Goal: Browse casually: Explore the website without a specific task or goal

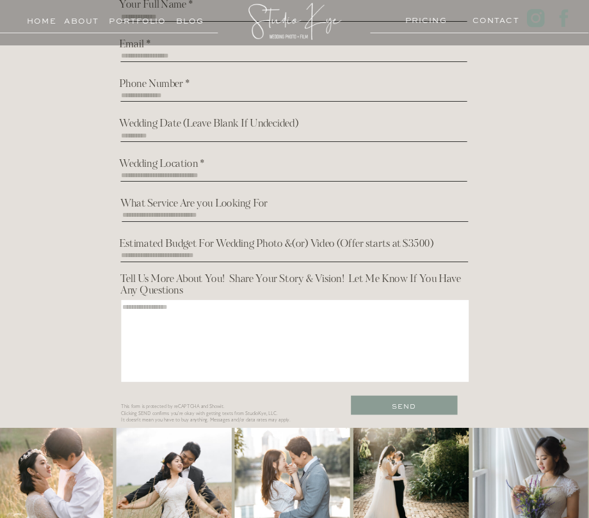
scroll to position [1382, 0]
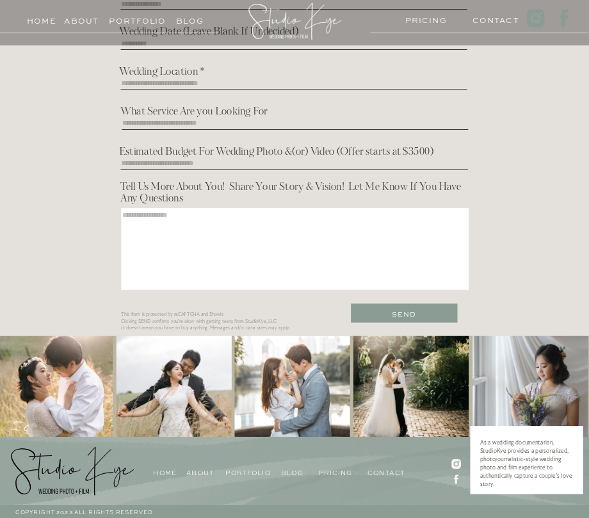
click at [191, 20] on h3 "Blog" at bounding box center [189, 18] width 45 height 10
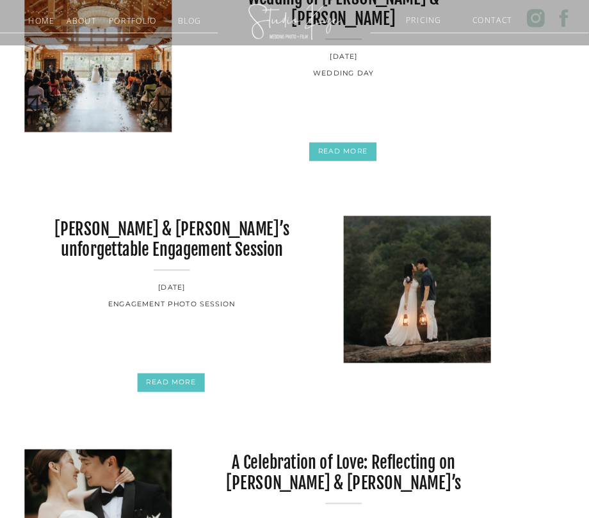
scroll to position [527, 0]
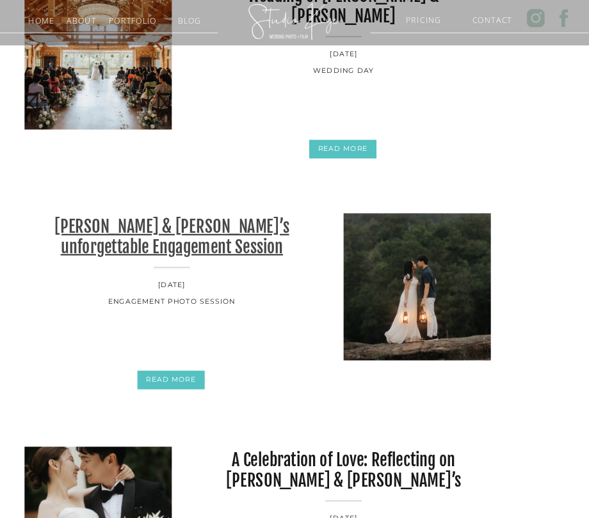
click at [229, 229] on link "Patrick & Leizl’s unforgettable Engagement Session" at bounding box center [171, 236] width 234 height 40
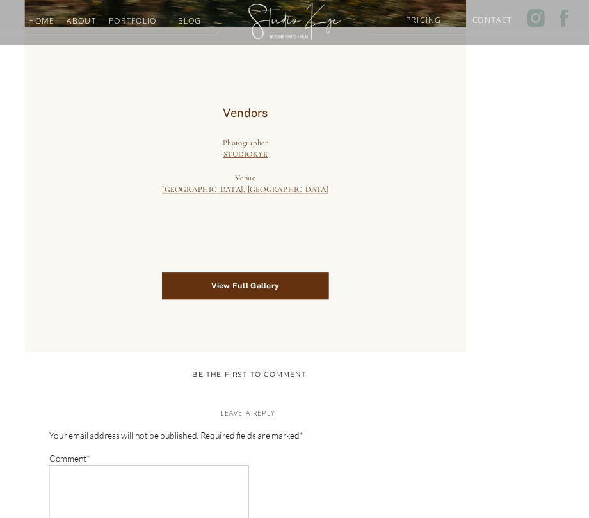
scroll to position [2038, 0]
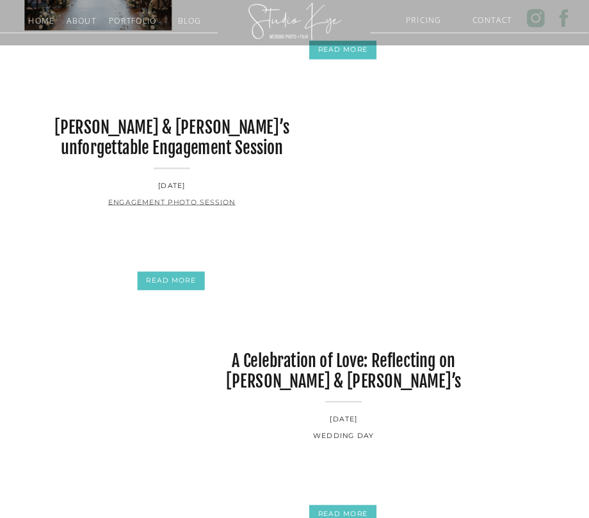
scroll to position [625, 0]
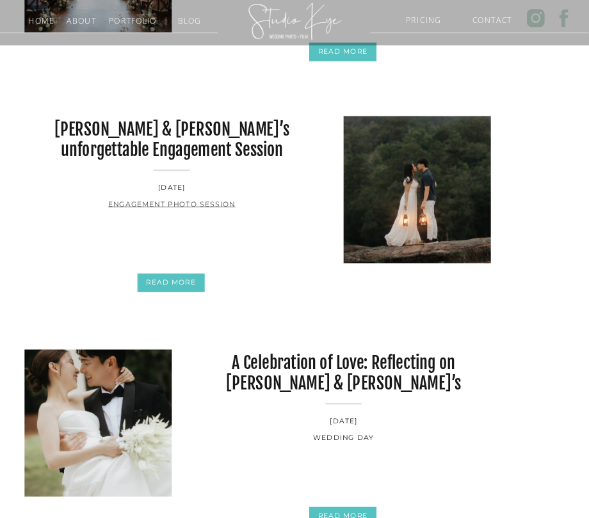
click at [182, 206] on link "Engagement Photo Session" at bounding box center [171, 204] width 127 height 9
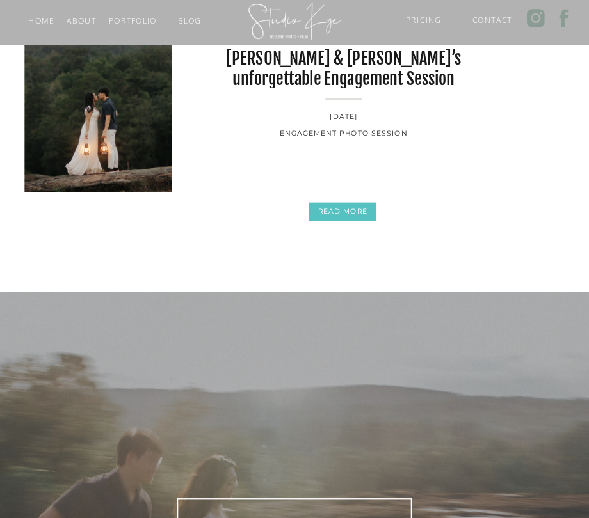
scroll to position [3, 0]
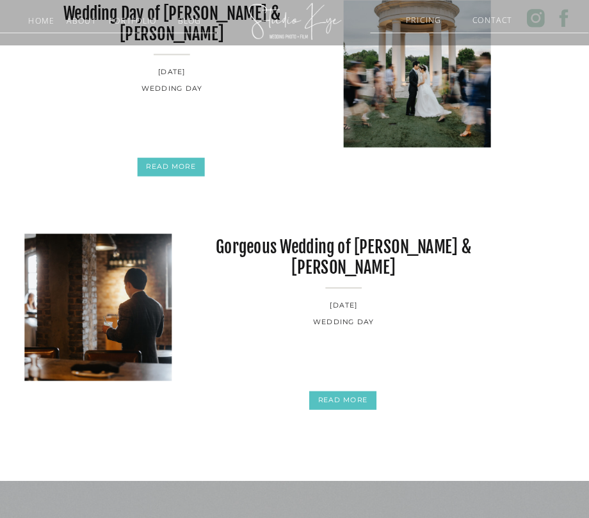
scroll to position [1206, 0]
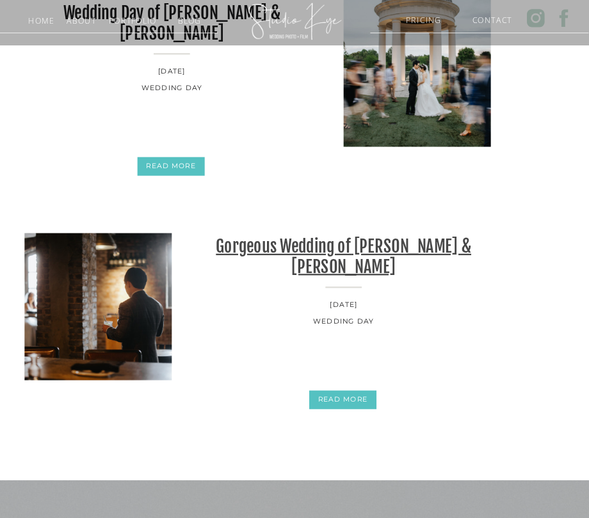
click at [388, 246] on link "Gorgeous Wedding of [PERSON_NAME] & [PERSON_NAME]" at bounding box center [343, 256] width 255 height 40
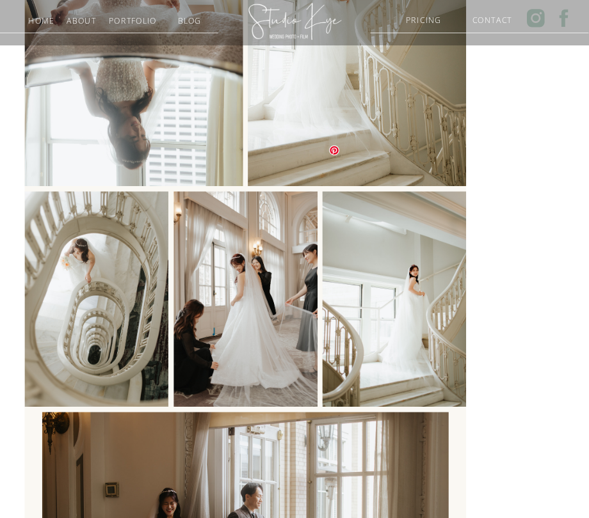
scroll to position [1392, 0]
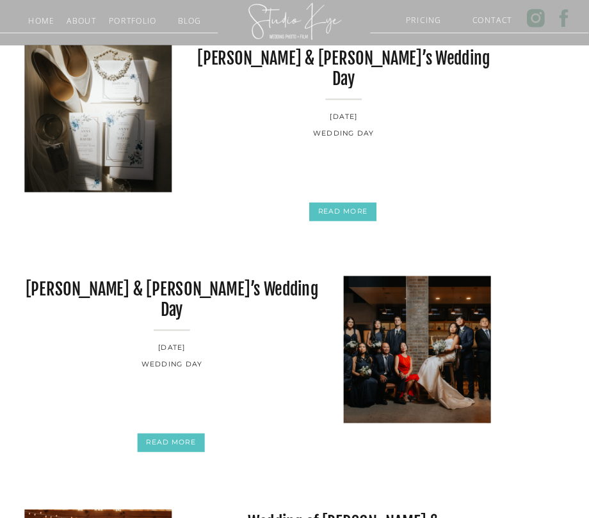
click at [147, 23] on h3 "Portfolio" at bounding box center [131, 18] width 45 height 10
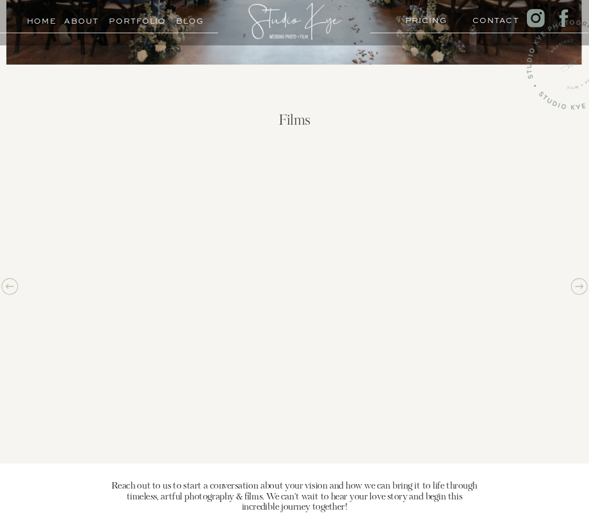
scroll to position [1382, 0]
